Goal: Transaction & Acquisition: Purchase product/service

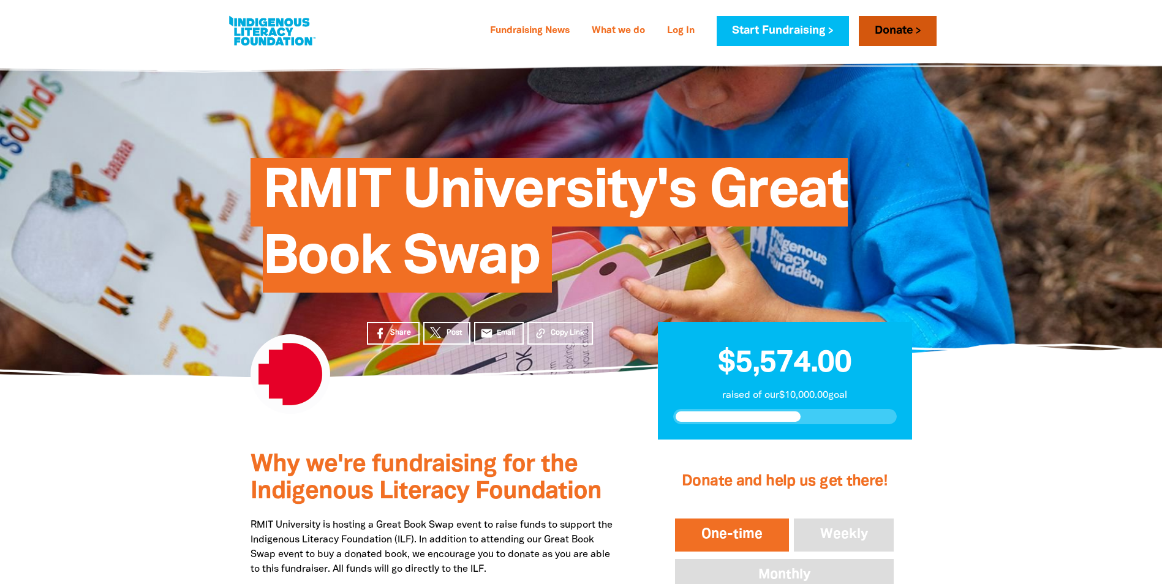
click at [878, 32] on link "Donate" at bounding box center [897, 31] width 77 height 30
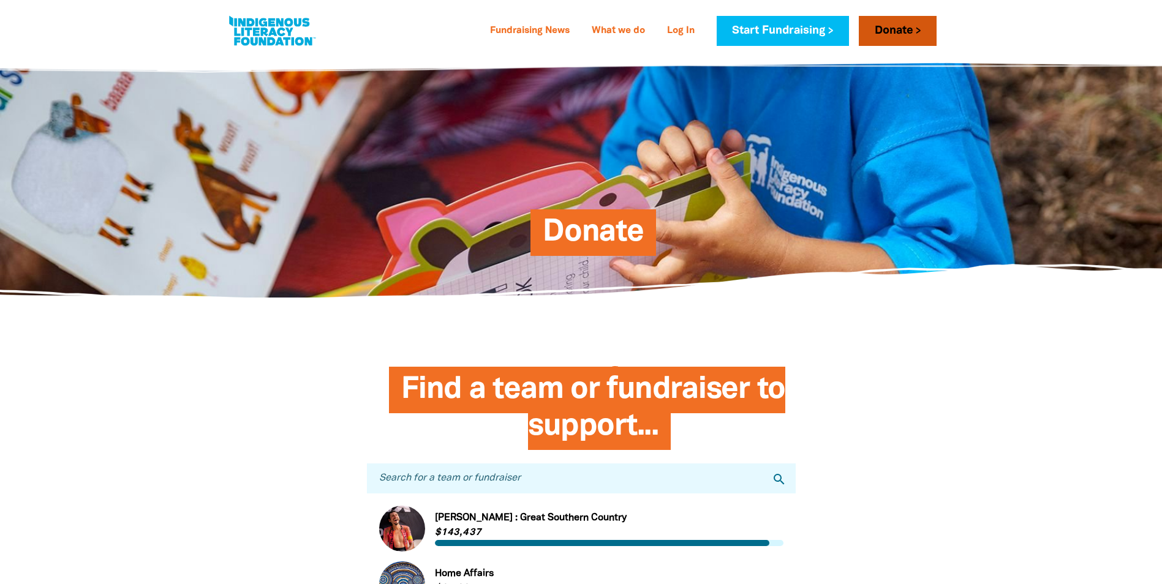
click at [906, 34] on link "Donate" at bounding box center [897, 31] width 77 height 30
click at [895, 23] on link "Donate" at bounding box center [897, 31] width 77 height 30
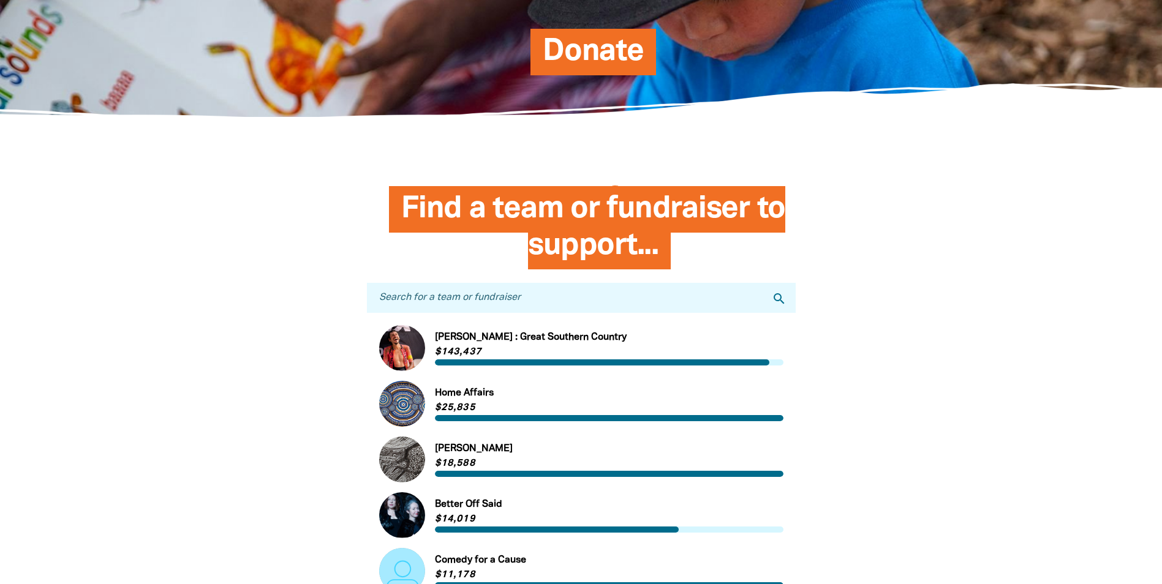
scroll to position [184, 0]
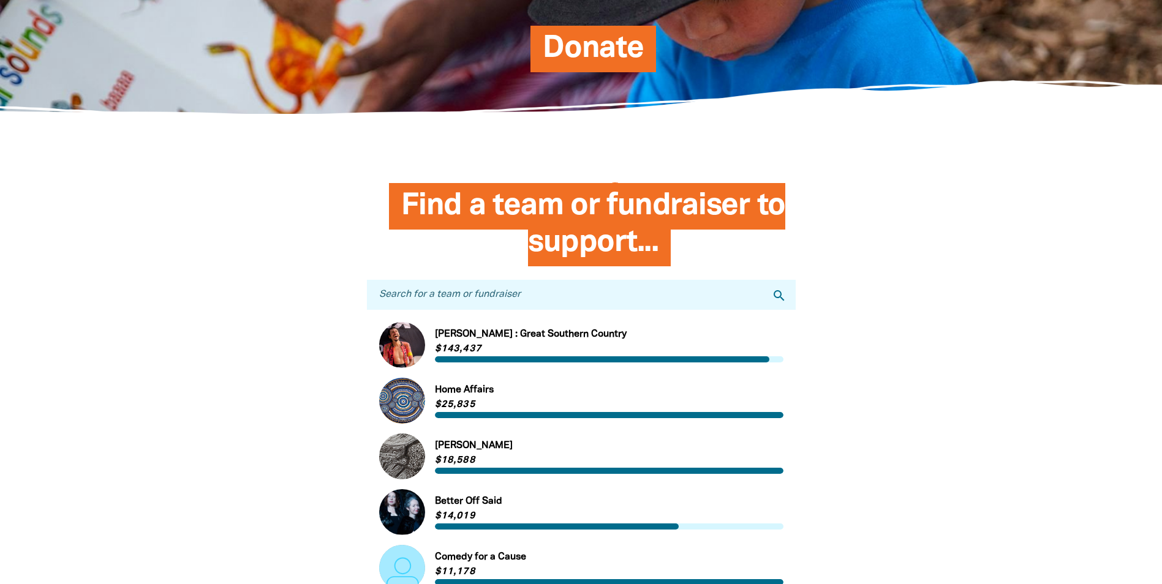
click at [518, 301] on input "Search for a team or fundraiser" at bounding box center [581, 295] width 429 height 30
type input "RMIT"
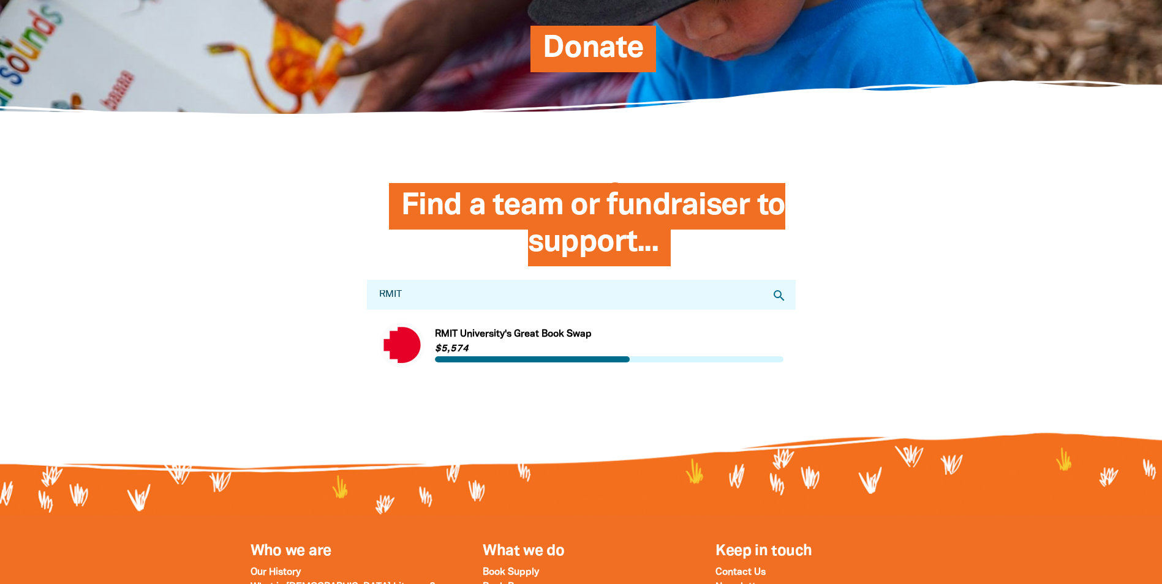
click at [473, 337] on link "Link to [GEOGRAPHIC_DATA]'s Great Book Swap" at bounding box center [581, 345] width 404 height 46
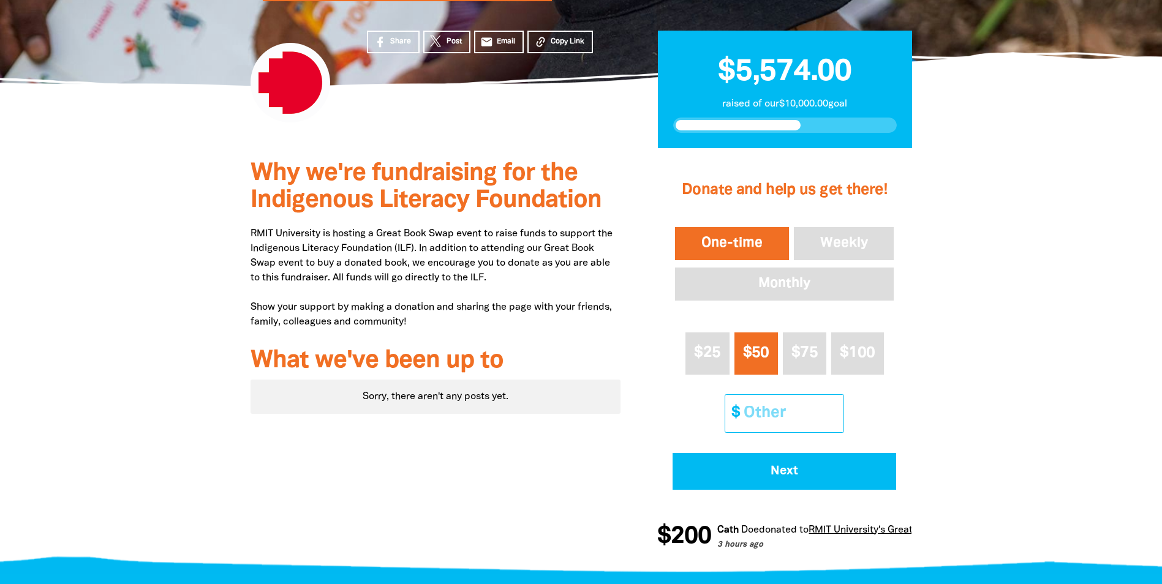
scroll to position [306, 0]
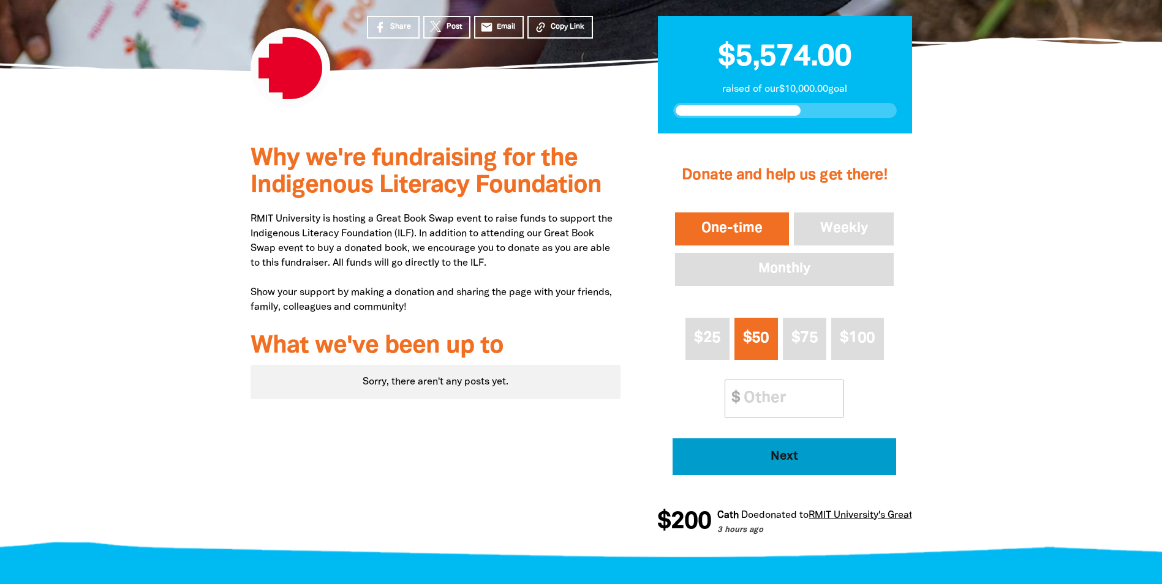
click at [767, 453] on span "Next" at bounding box center [785, 457] width 190 height 12
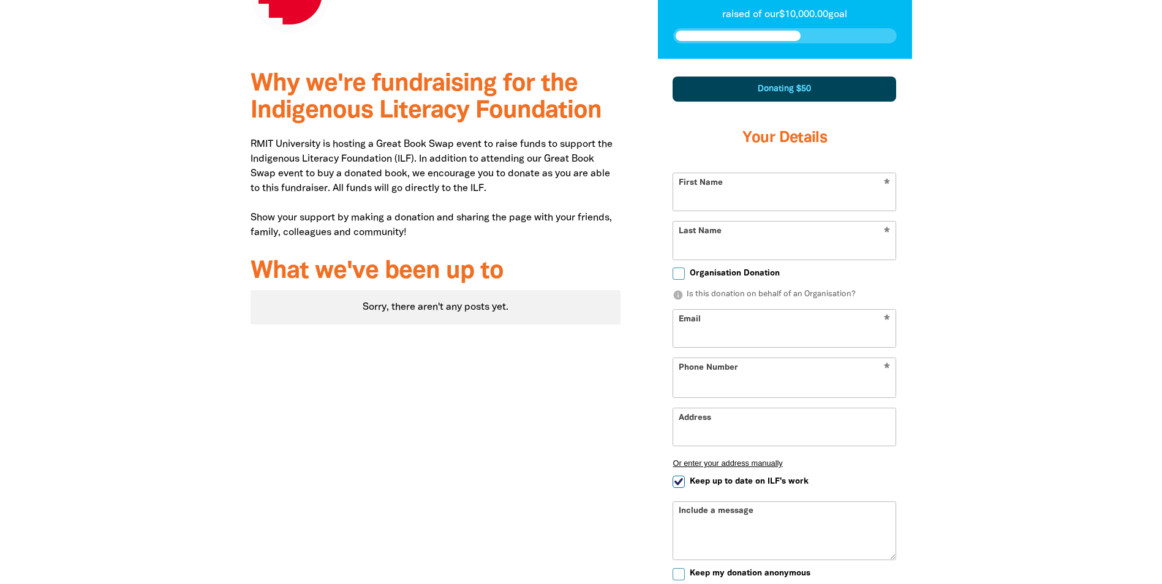
scroll to position [425, 0]
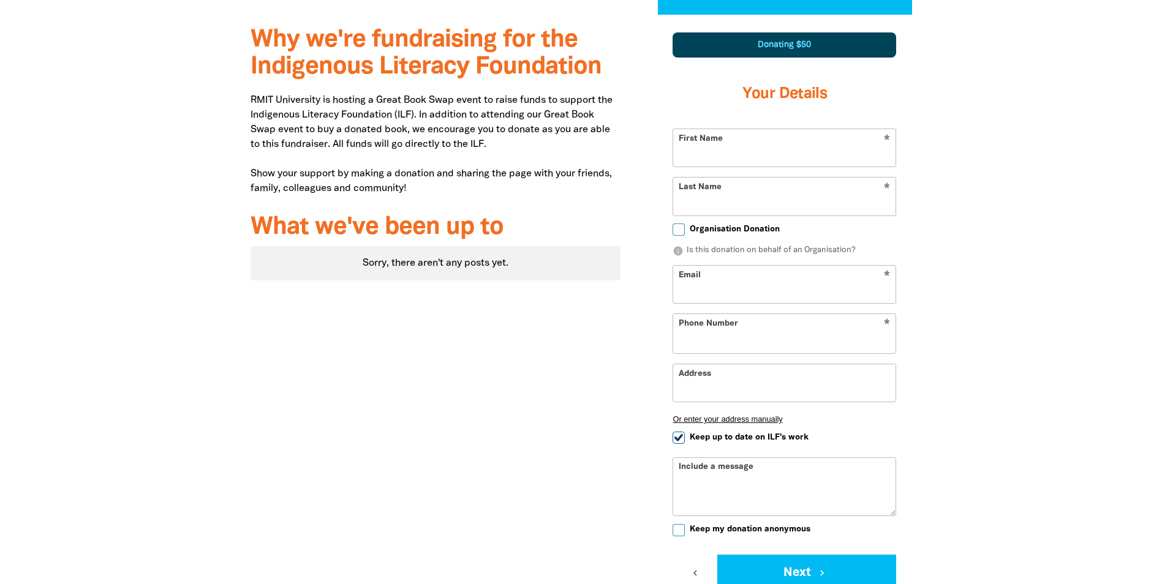
select select "AU"
click at [710, 156] on input "First Name" at bounding box center [784, 147] width 222 height 37
type input "[PERSON_NAME]"
click at [499, 385] on div "Why we're fundraising for the Indigenous Literacy Foundation RMIT University is…" at bounding box center [435, 342] width 407 height 655
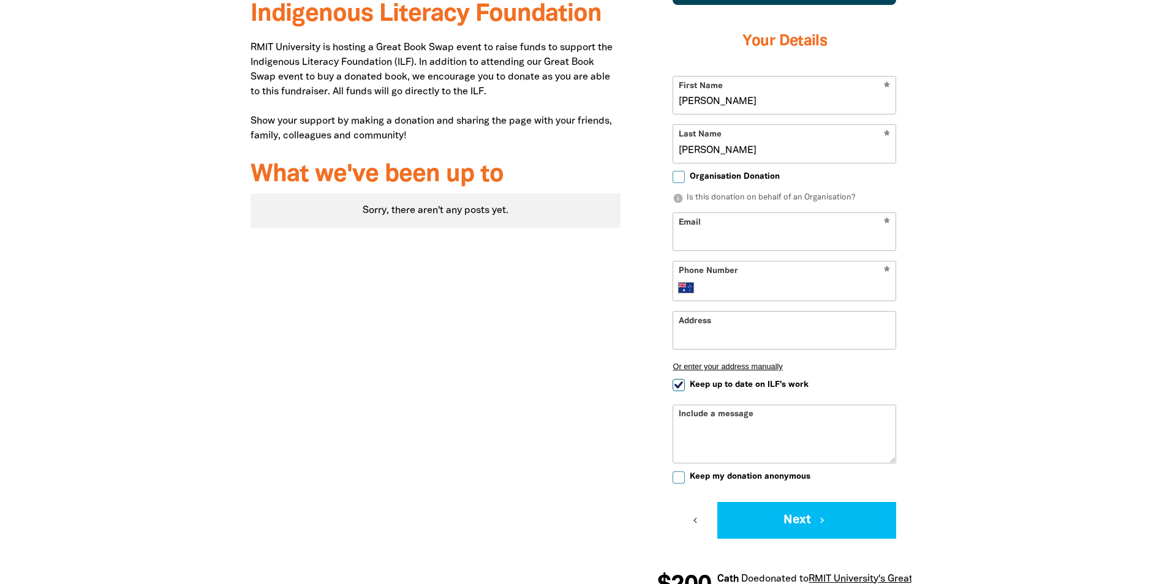
scroll to position [548, 0]
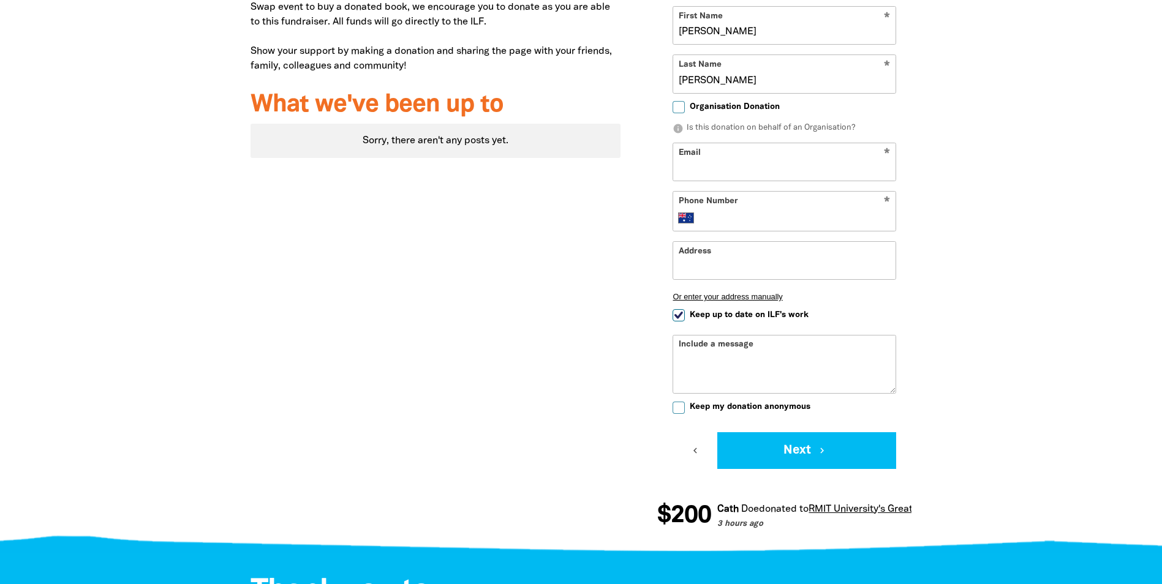
click at [774, 160] on input "Email" at bounding box center [784, 161] width 222 height 37
type input "[PERSON_NAME][EMAIL_ADDRESS][DOMAIN_NAME]"
type textarea "[PERSON_NAME][EMAIL_ADDRESS][DOMAIN_NAME]"
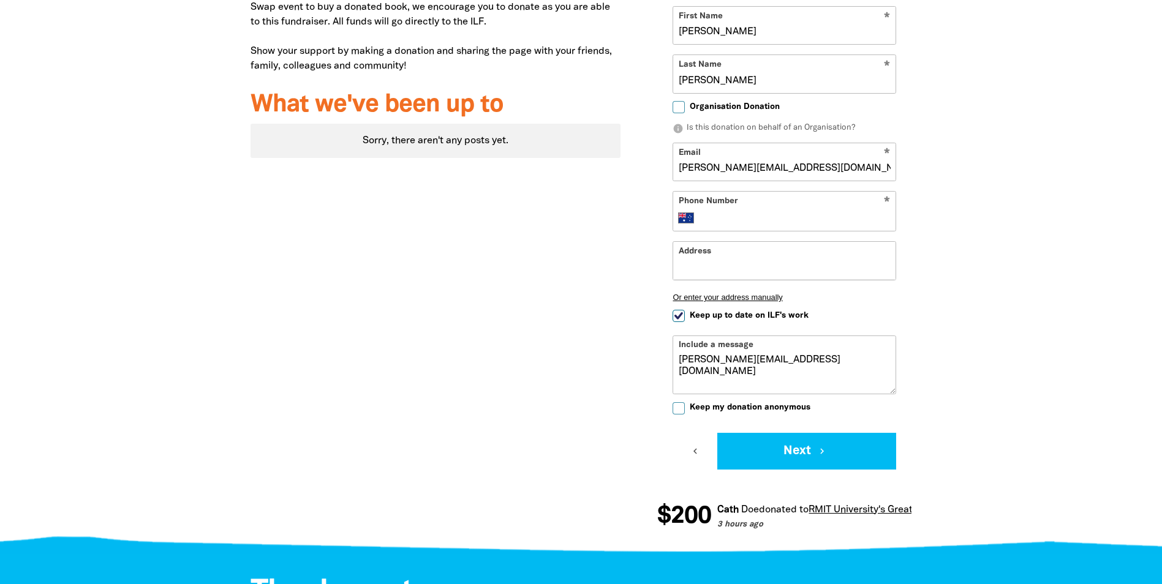
click at [739, 227] on div "* Phone Number International [GEOGRAPHIC_DATA] [GEOGRAPHIC_DATA] [GEOGRAPHIC_DA…" at bounding box center [784, 211] width 224 height 40
click at [741, 218] on input "Phone Number" at bounding box center [796, 218] width 187 height 15
type input "0430 000 247"
click at [724, 274] on input "Address" at bounding box center [784, 260] width 222 height 37
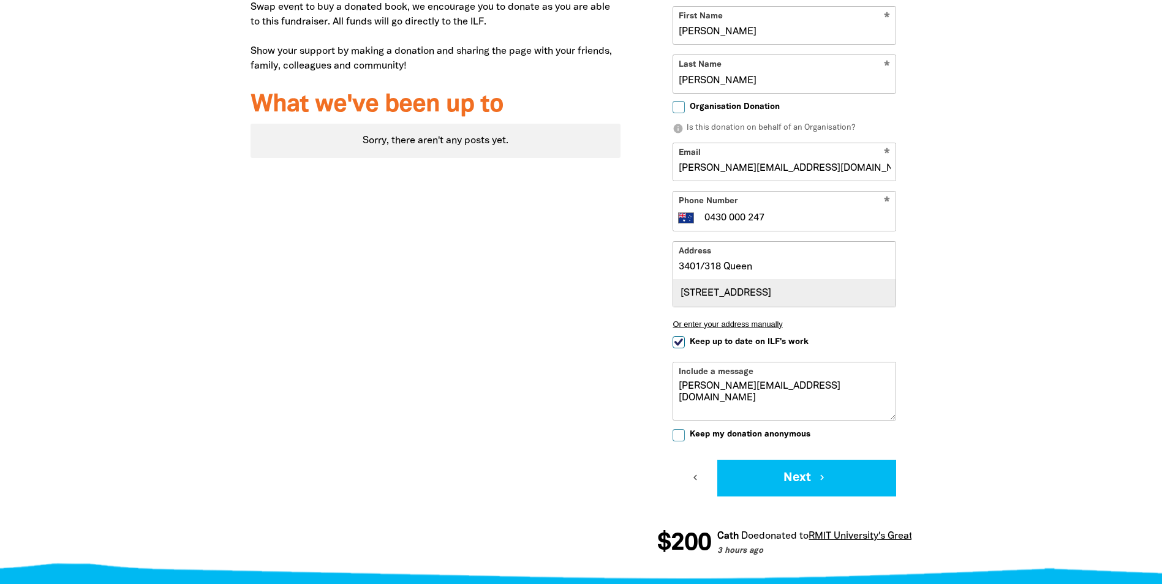
click at [724, 300] on div "[STREET_ADDRESS]" at bounding box center [784, 293] width 222 height 26
type input "[STREET_ADDRESS]"
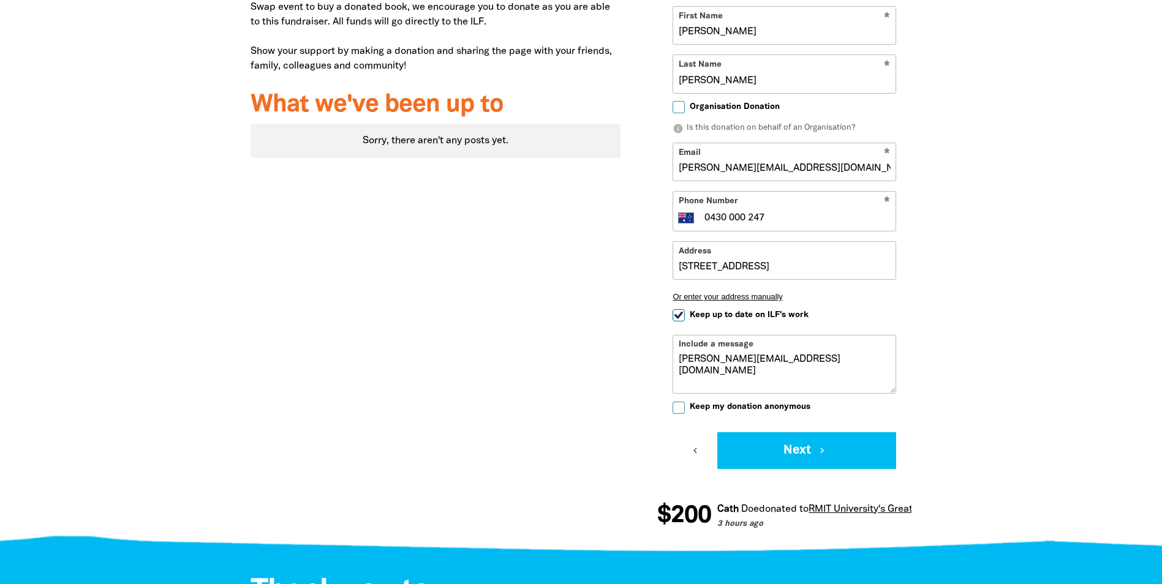
click at [679, 317] on input "Keep up to date on ILF's work" at bounding box center [678, 315] width 12 height 12
checkbox input "false"
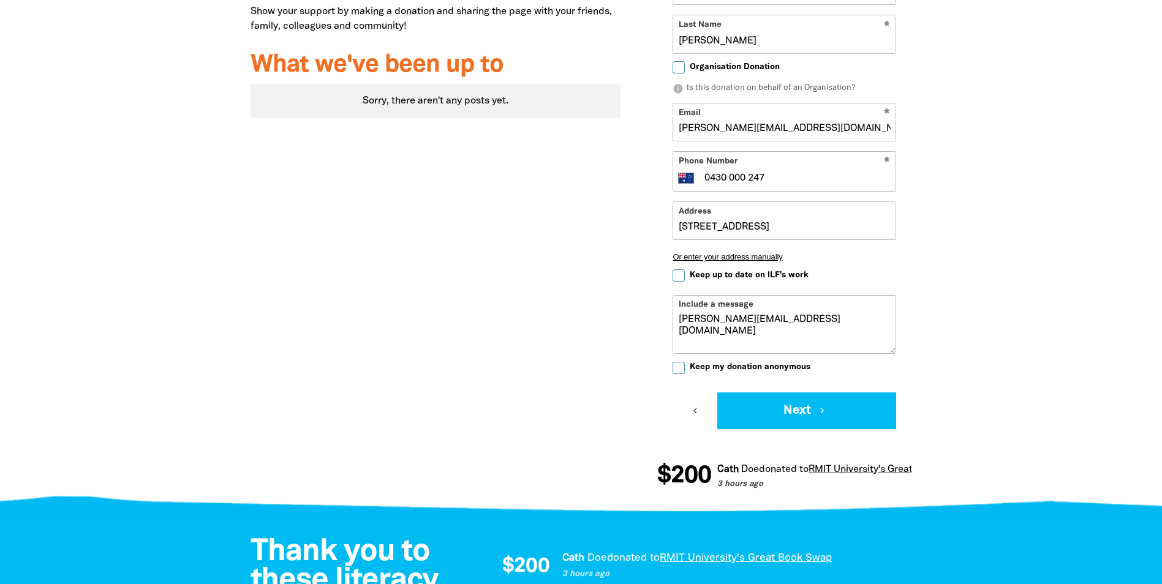
scroll to position [609, 0]
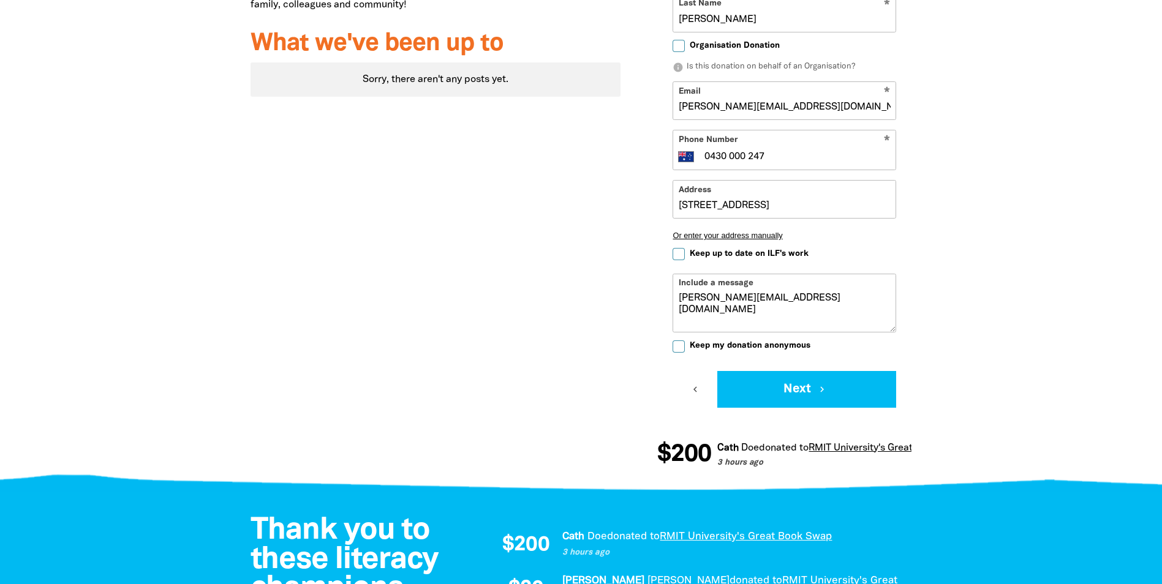
click at [714, 302] on textarea "[PERSON_NAME][EMAIL_ADDRESS][DOMAIN_NAME]" at bounding box center [784, 312] width 222 height 39
click at [841, 301] on textarea "[PERSON_NAME][EMAIL_ADDRESS][DOMAIN_NAME]" at bounding box center [784, 312] width 222 height 39
drag, startPoint x: 846, startPoint y: 304, endPoint x: 618, endPoint y: 303, distance: 227.8
click at [618, 303] on div "Why we're fundraising for the Indigenous Literacy Foundation RMIT University is…" at bounding box center [581, 158] width 735 height 655
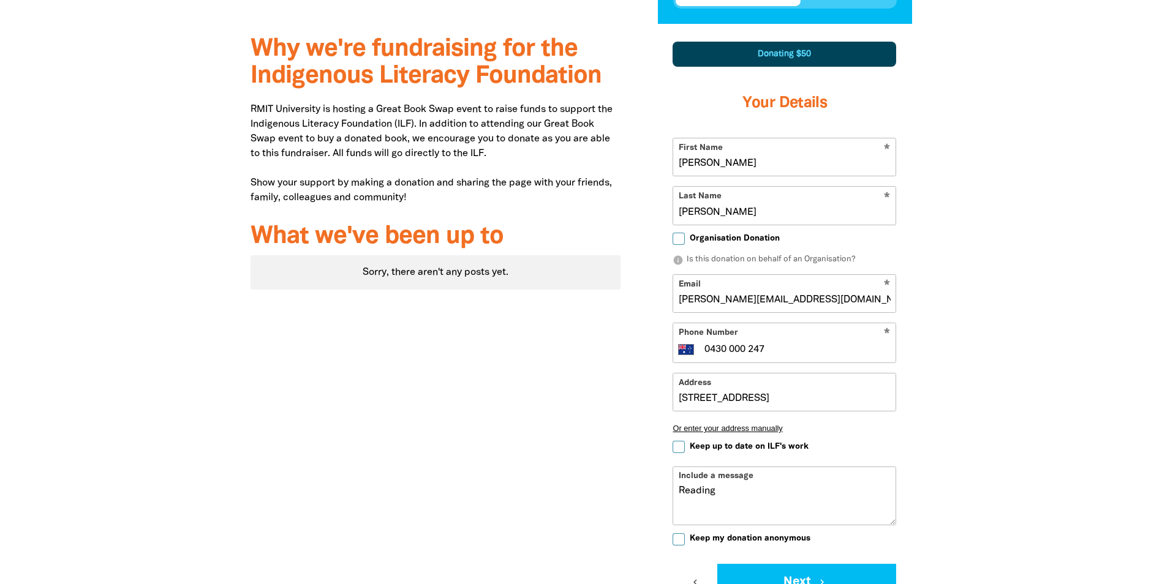
scroll to position [425, 0]
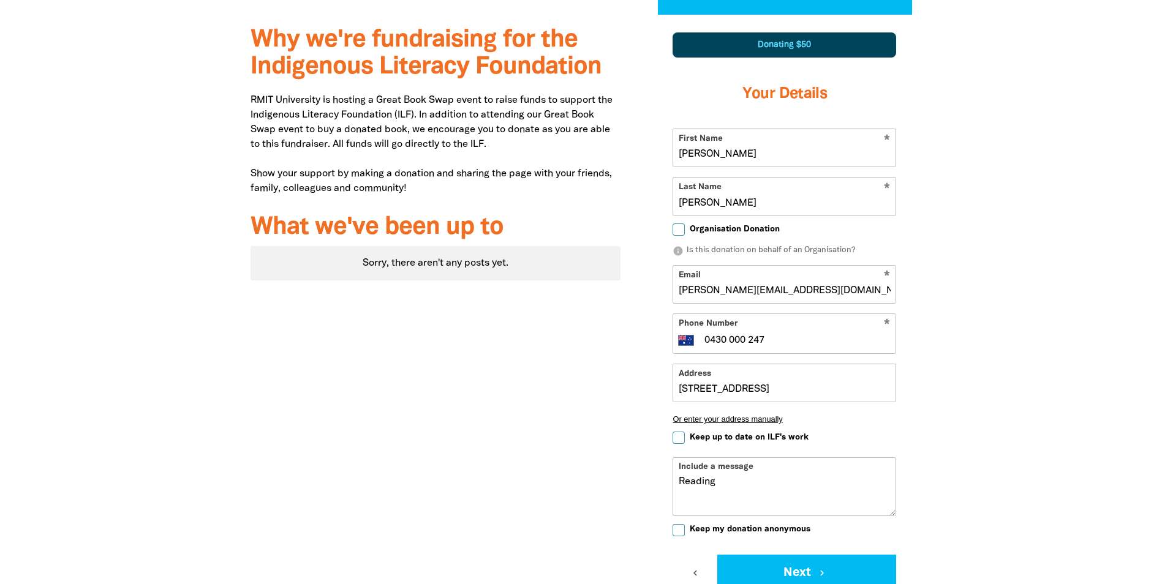
click at [760, 488] on textarea "Reading" at bounding box center [784, 495] width 222 height 39
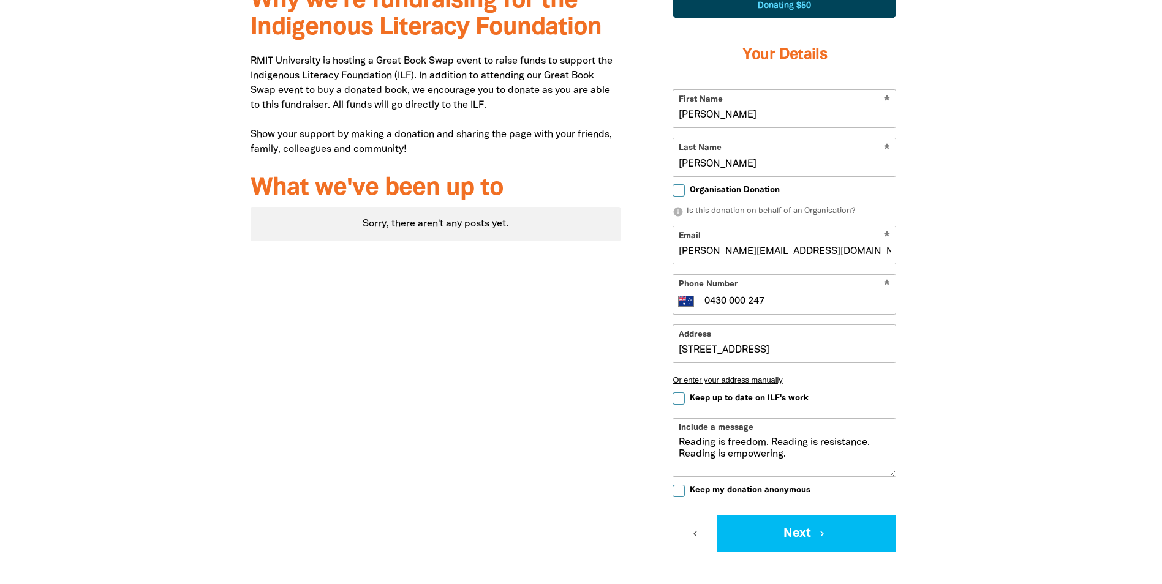
scroll to position [486, 0]
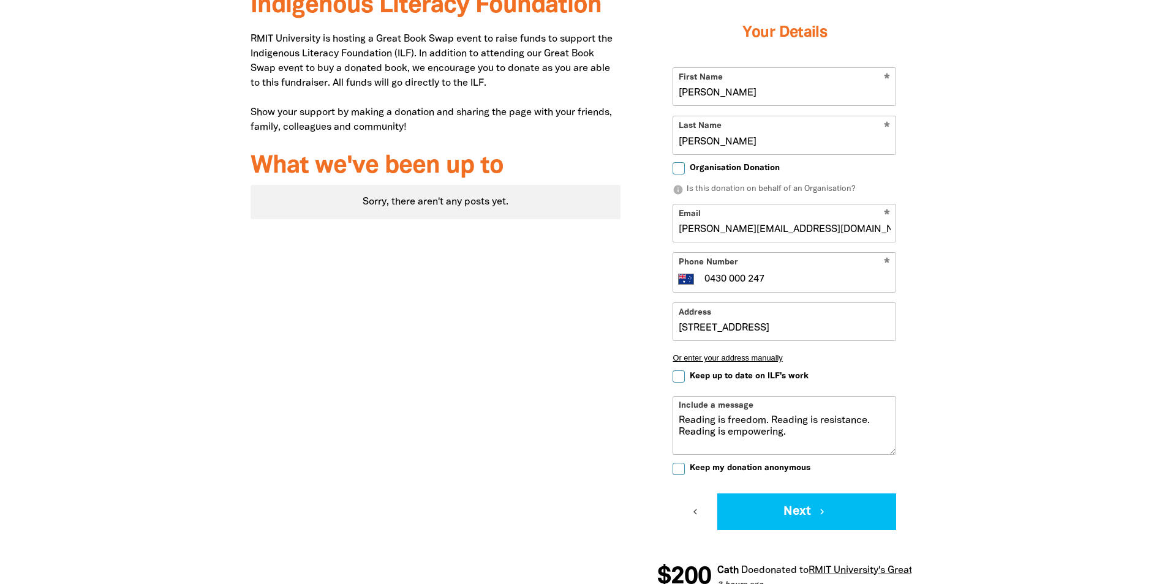
click at [838, 421] on textarea "Reading is freedom. Reading is resistance. Reading is empowering." at bounding box center [784, 434] width 222 height 39
type textarea "Reading is freedom. Reading is resistance. Reading is empowering."
click at [514, 366] on div "Why we're fundraising for the Indigenous Literacy Foundation RMIT University is…" at bounding box center [435, 280] width 407 height 655
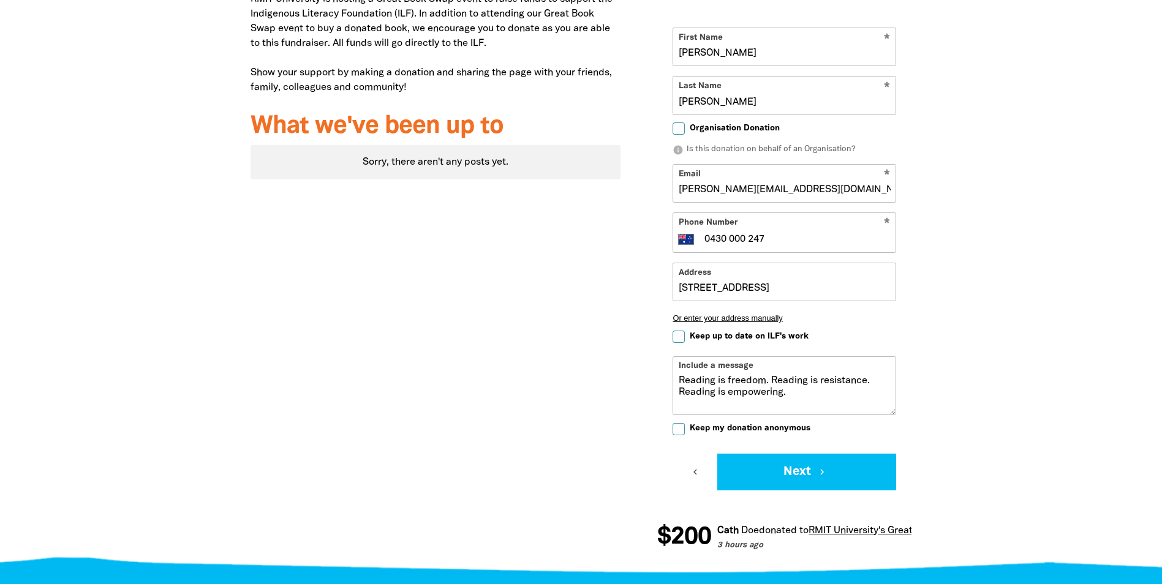
scroll to position [548, 0]
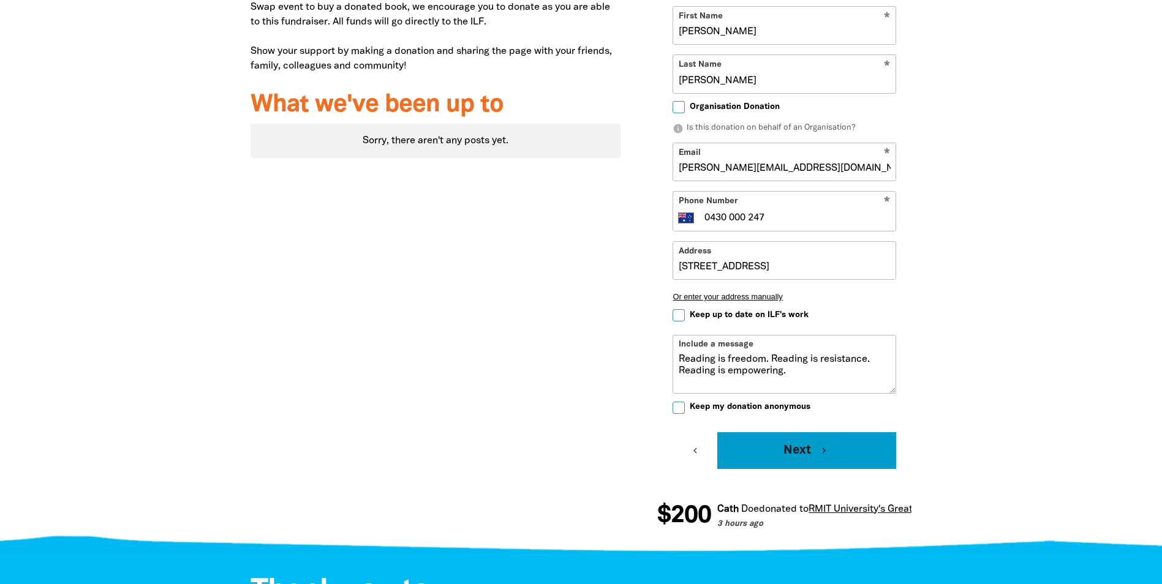
click at [786, 454] on button "Next chevron_right" at bounding box center [806, 450] width 179 height 37
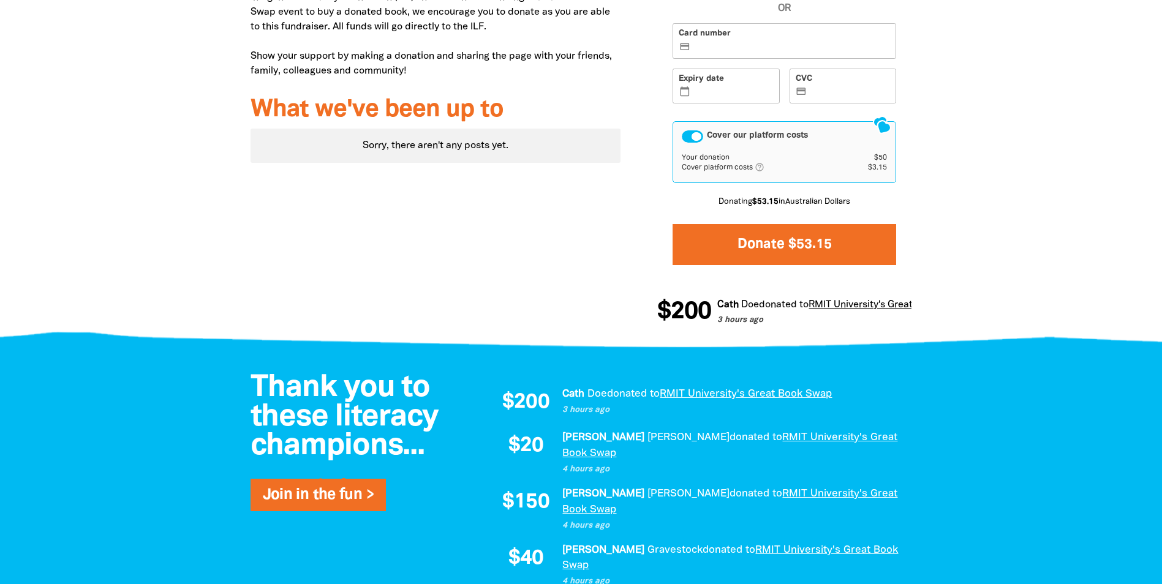
scroll to position [341, 0]
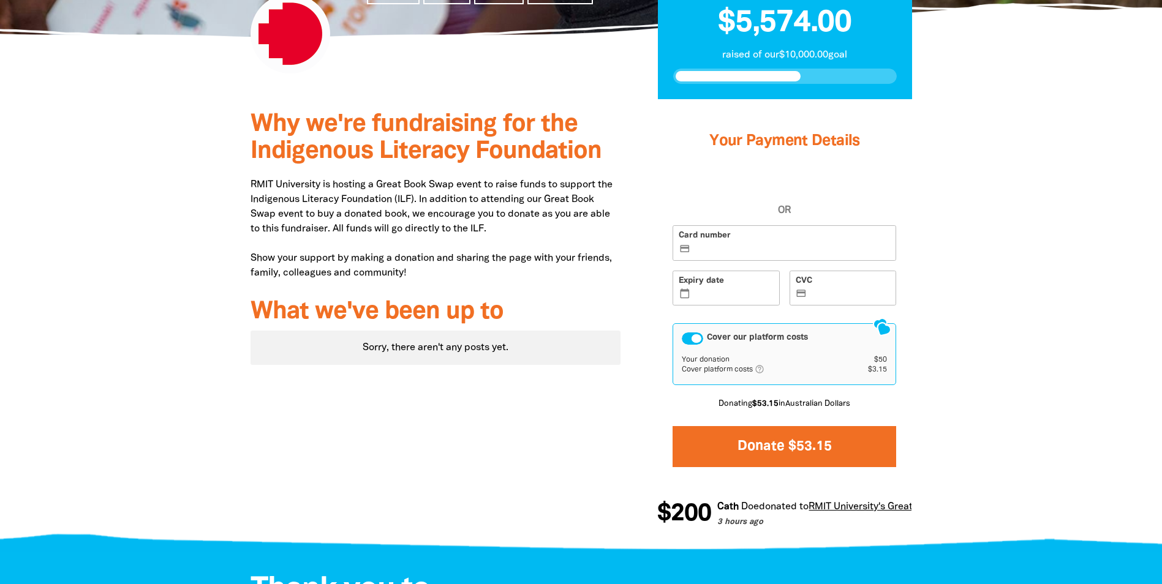
click at [768, 437] on button "Donate $53.15" at bounding box center [784, 446] width 224 height 41
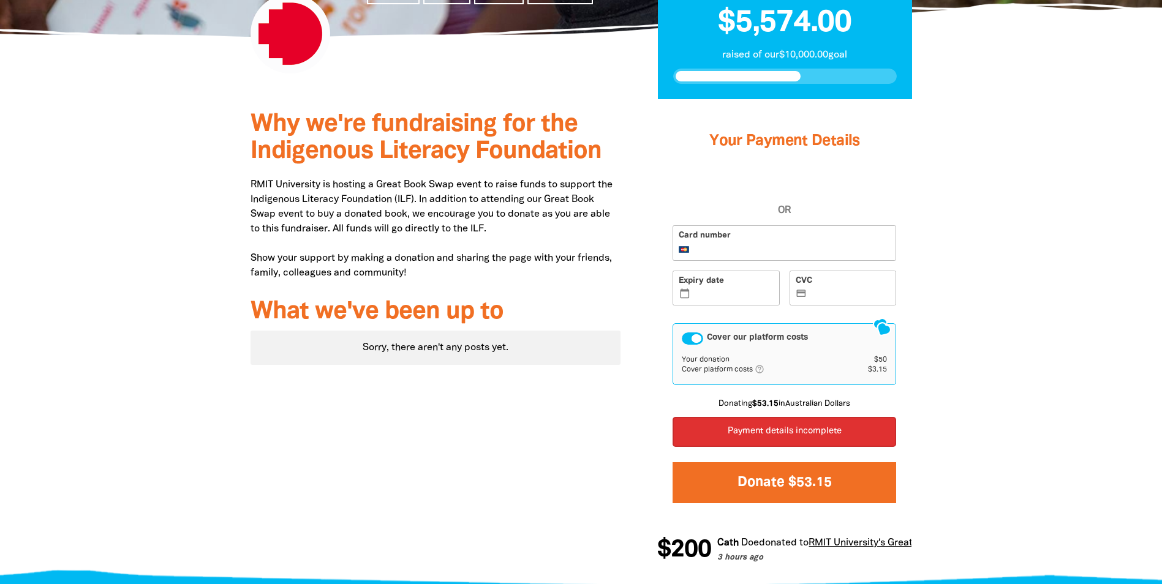
click at [767, 483] on button "Donate $53.15" at bounding box center [784, 482] width 224 height 41
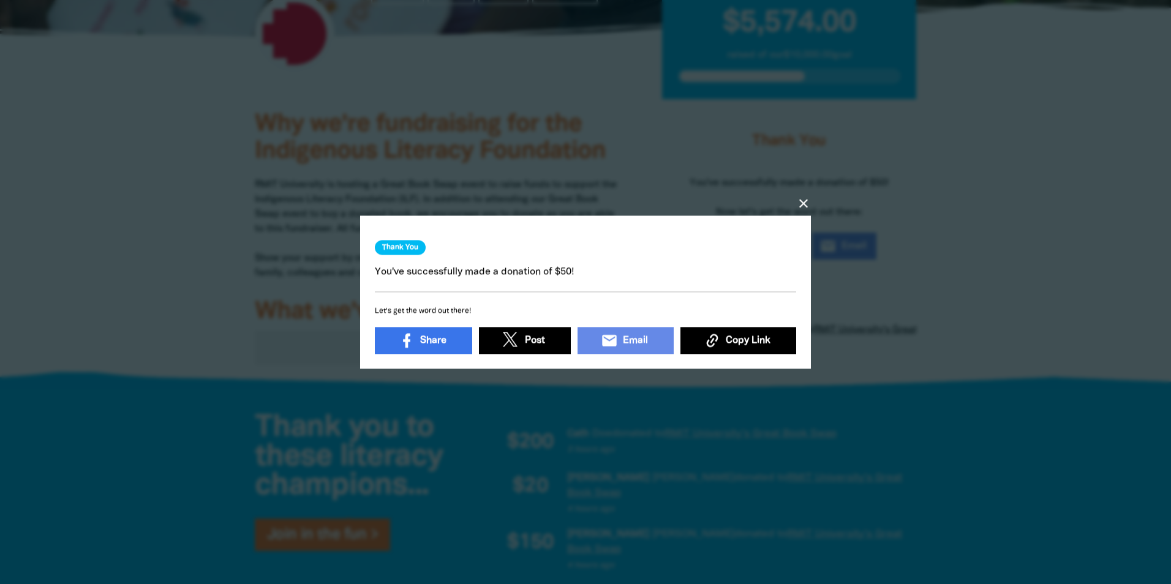
click at [807, 197] on icon "close" at bounding box center [803, 203] width 15 height 15
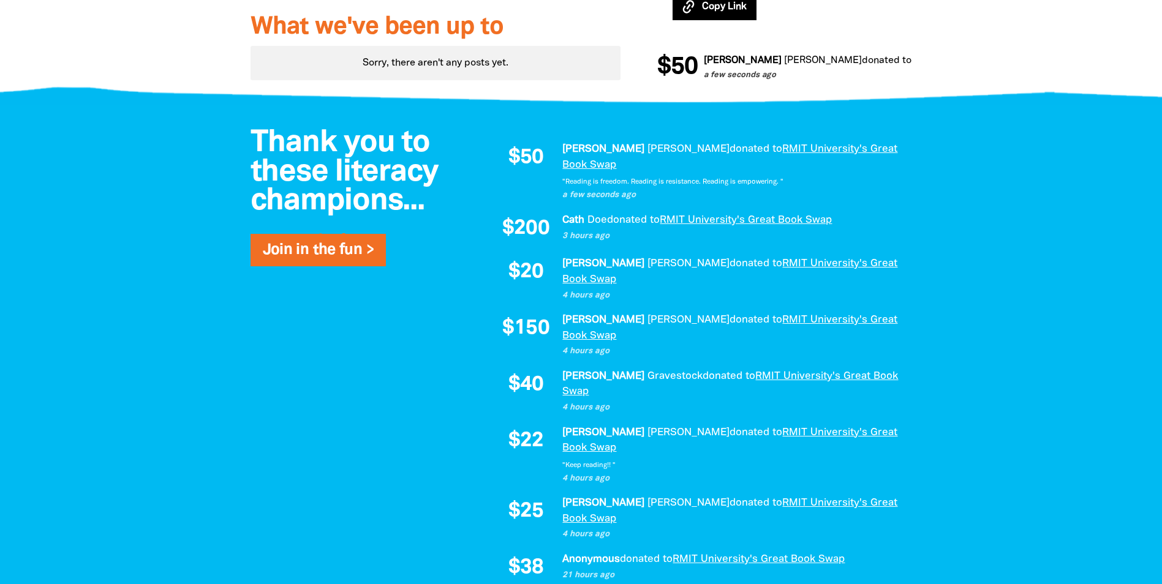
scroll to position [647, 0]
